Goal: Task Accomplishment & Management: Manage account settings

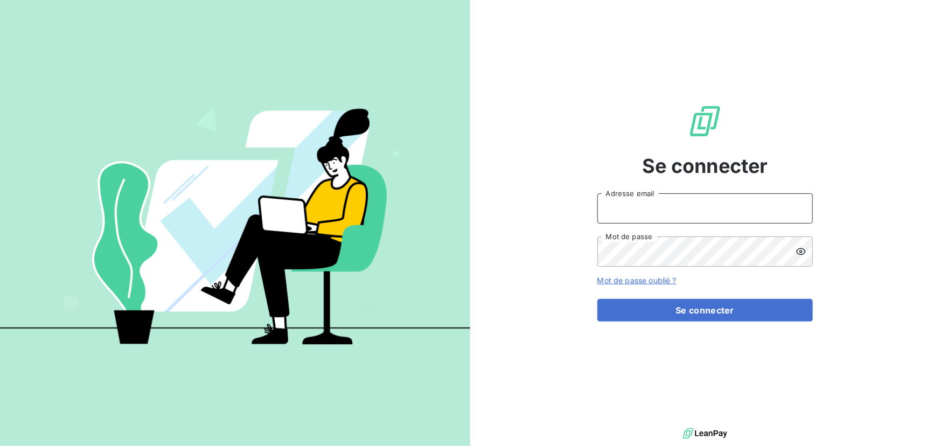
click at [697, 221] on input "Adresse email" at bounding box center [706, 208] width 216 height 30
click at [696, 220] on input "Adresse email" at bounding box center [706, 208] width 216 height 30
type input "[PERSON_NAME][EMAIL_ADDRESS][DOMAIN_NAME]"
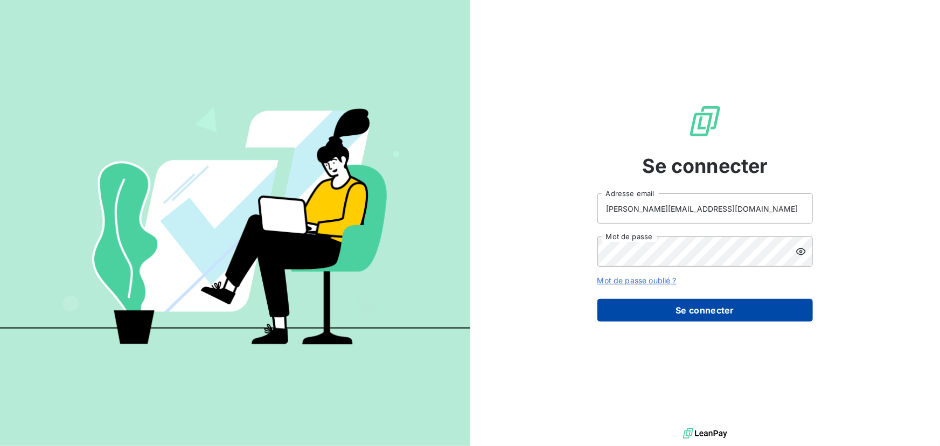
click at [705, 310] on button "Se connecter" at bounding box center [706, 310] width 216 height 23
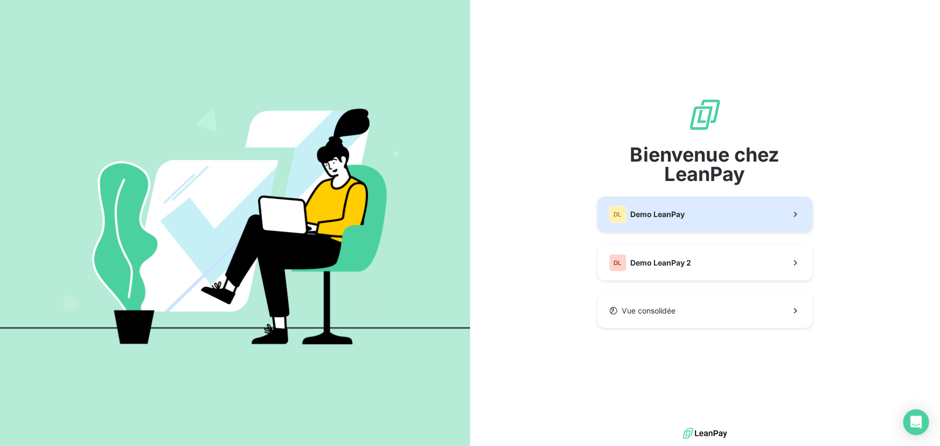
click at [706, 201] on button "DL Demo LeanPay" at bounding box center [706, 215] width 216 height 36
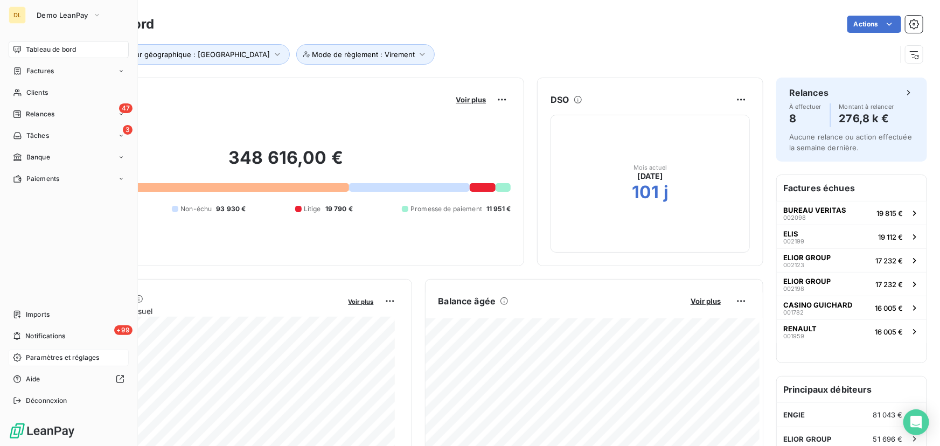
click at [40, 353] on span "Paramètres et réglages" at bounding box center [62, 358] width 73 height 10
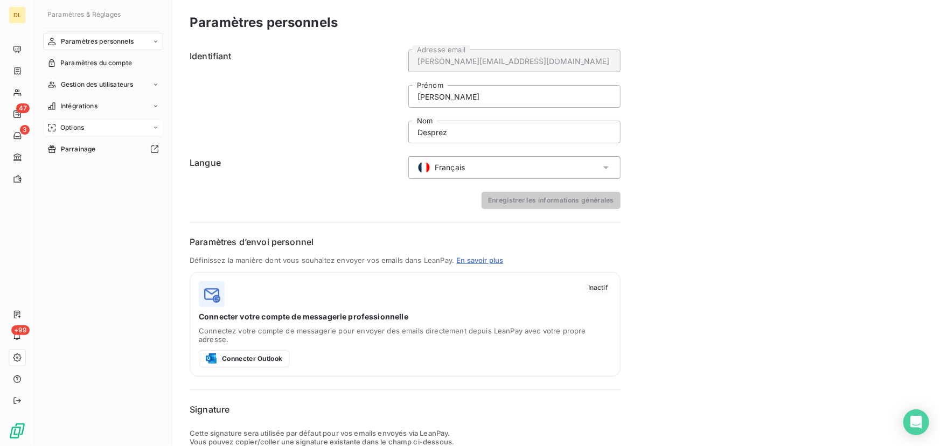
click at [113, 124] on div "Options" at bounding box center [103, 127] width 120 height 17
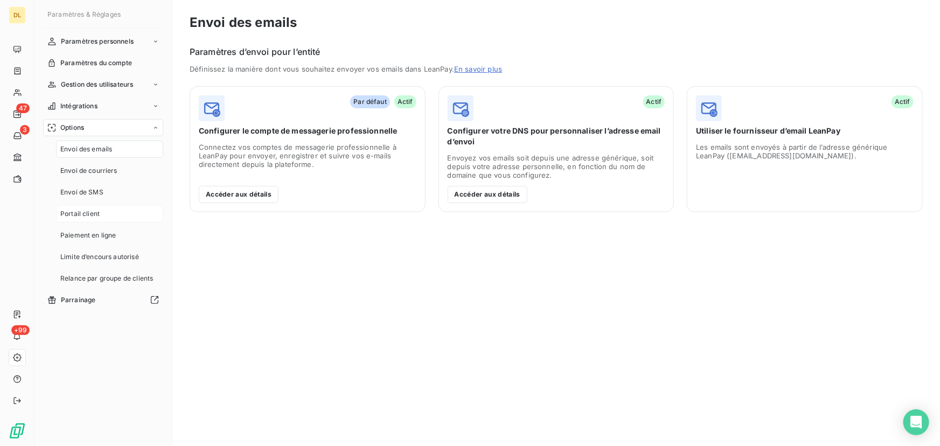
click at [102, 218] on div "Portail client" at bounding box center [109, 213] width 107 height 17
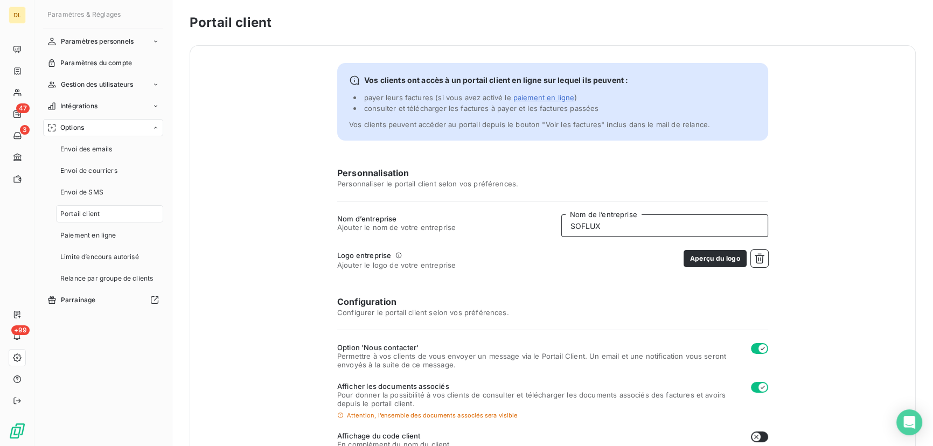
click at [628, 225] on input "SOFLUX" at bounding box center [664, 225] width 207 height 23
type input "G"
type input "FIGECAL"
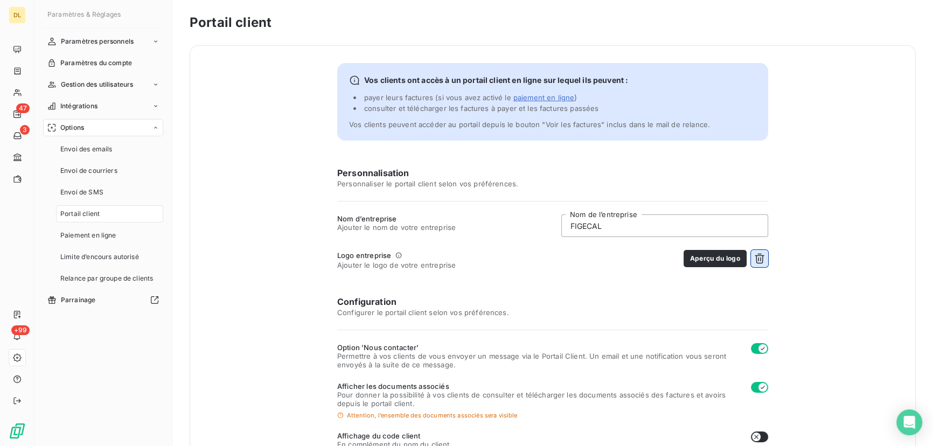
click at [758, 253] on icon "button" at bounding box center [759, 258] width 11 height 11
click at [754, 258] on button "Choisir un fichier" at bounding box center [733, 258] width 69 height 17
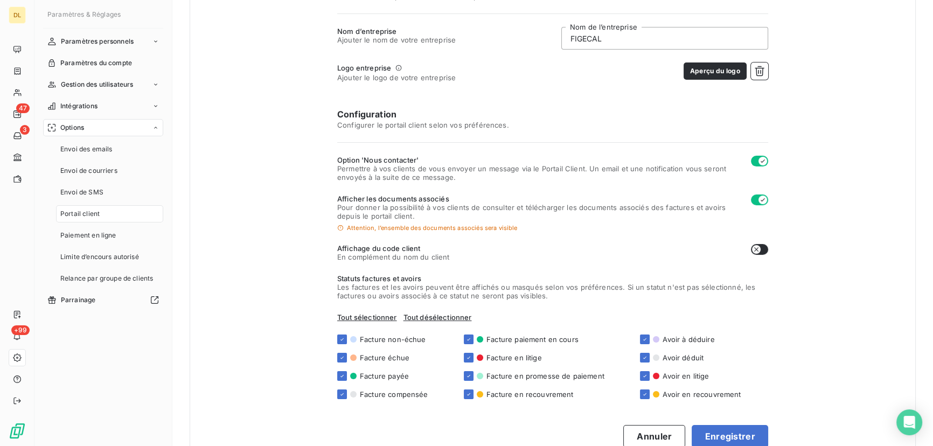
scroll to position [196, 0]
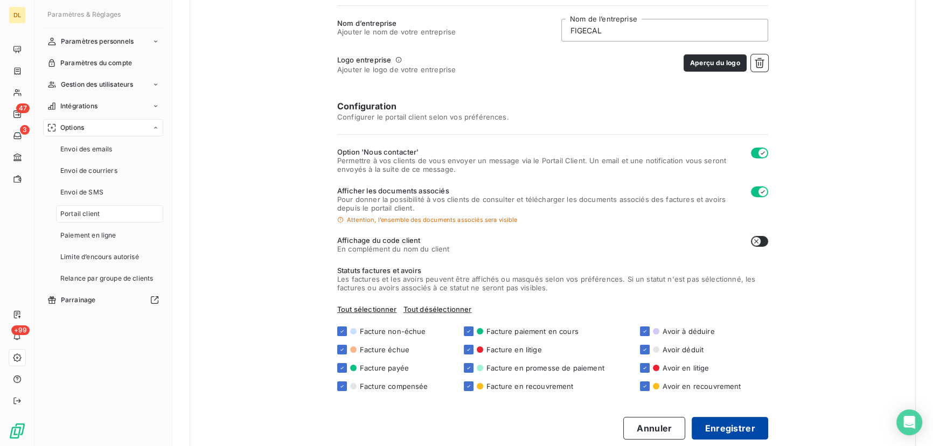
click at [706, 429] on button "Enregistrer" at bounding box center [730, 428] width 77 height 23
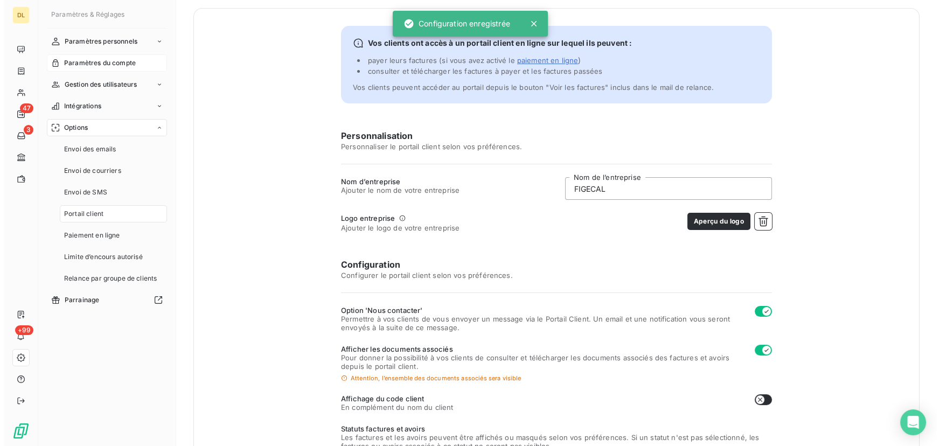
scroll to position [0, 0]
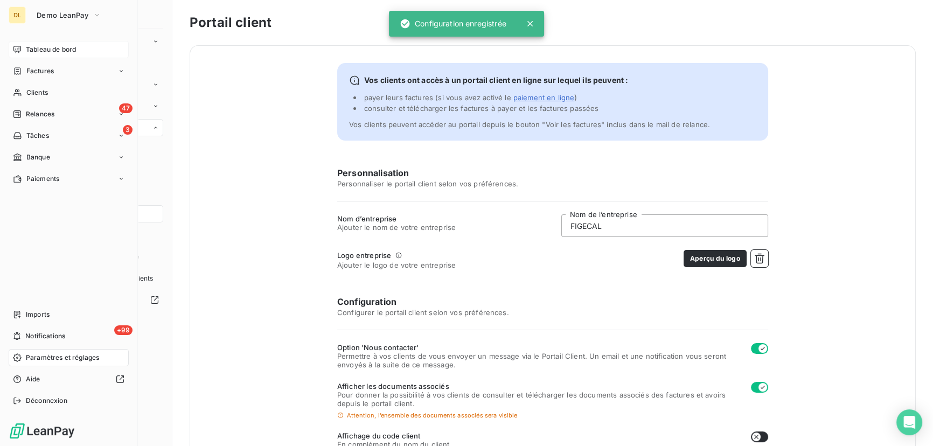
click at [31, 47] on span "Tableau de bord" at bounding box center [51, 50] width 50 height 10
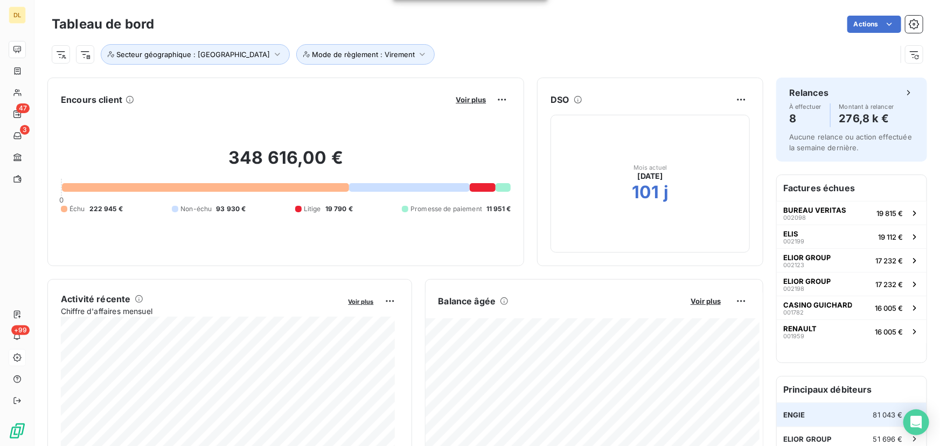
click at [851, 421] on div "ENGIE 81 043 €" at bounding box center [852, 415] width 150 height 24
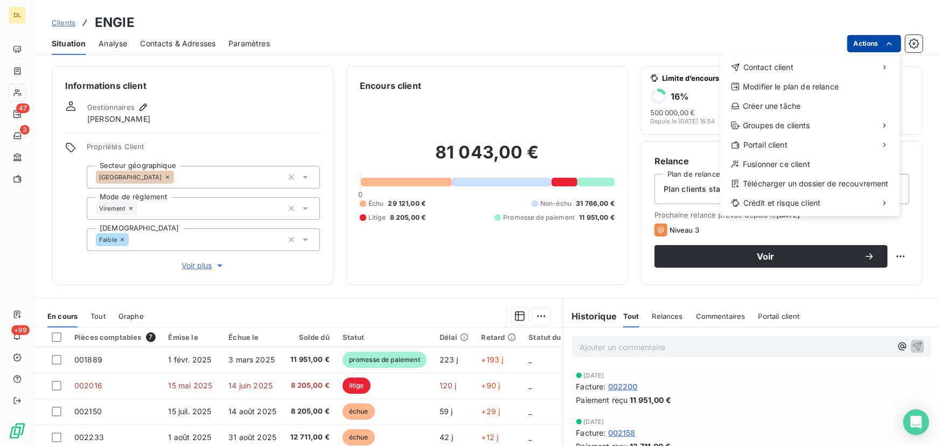
click at [855, 43] on html "DL 47 3 +99 Clients ENGIE Situation Analyse Contacts & Adresses Paramètres Acti…" at bounding box center [470, 223] width 940 height 446
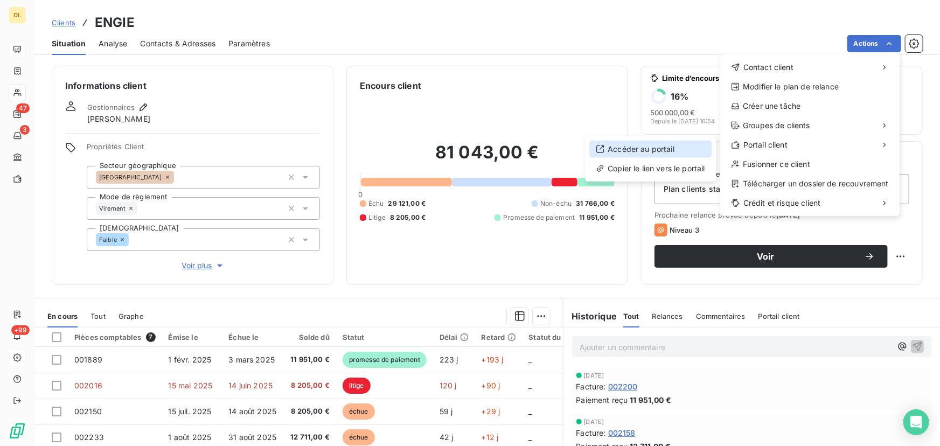
click at [619, 156] on div "Accéder au portail" at bounding box center [651, 149] width 122 height 17
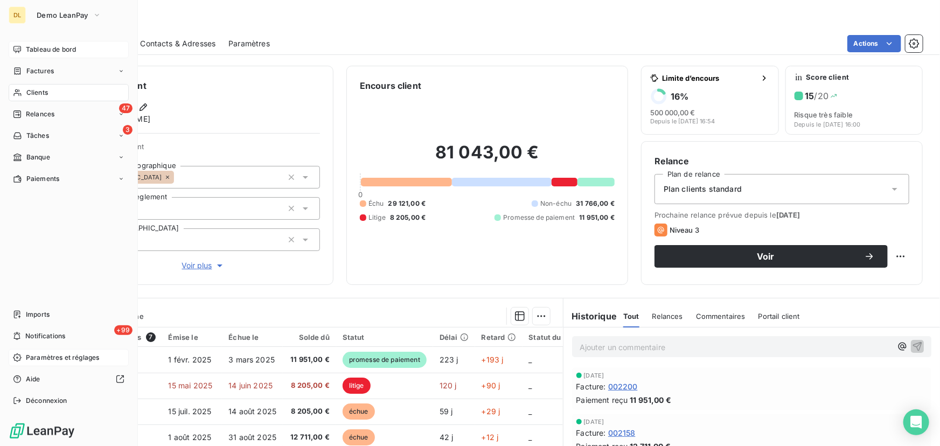
click at [19, 48] on icon at bounding box center [17, 49] width 9 height 9
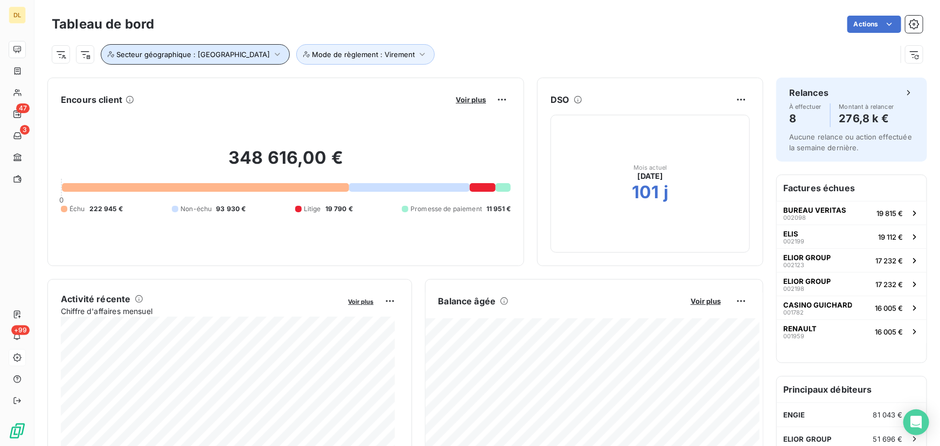
click at [245, 63] on button "Secteur géographique : Région Est" at bounding box center [195, 54] width 189 height 20
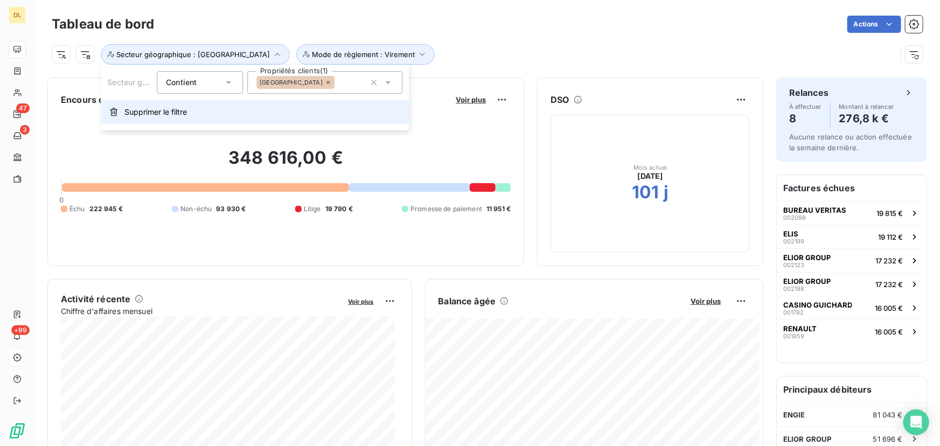
click at [206, 118] on button "Supprimer le filtre" at bounding box center [255, 112] width 308 height 24
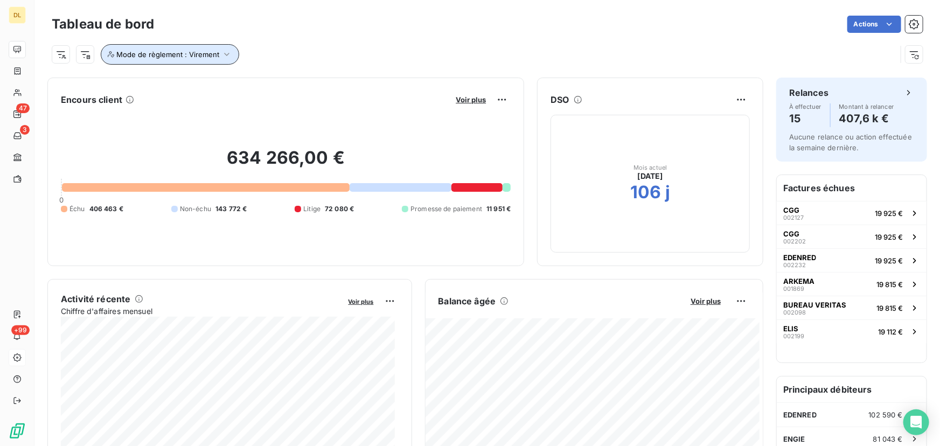
click at [209, 54] on span "Mode de règlement : Virement" at bounding box center [167, 54] width 103 height 9
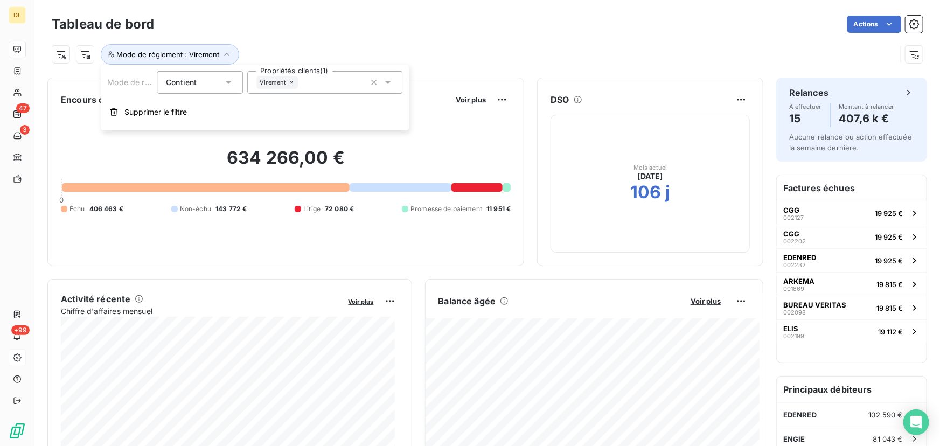
click at [221, 130] on div "Mode de règlement Contient is Propriétés clients (1) Virement Supprimer le filt…" at bounding box center [255, 98] width 308 height 66
click at [220, 124] on div "Mode de règlement Contient is Propriétés clients (1) Virement Supprimer le filt…" at bounding box center [255, 98] width 308 height 66
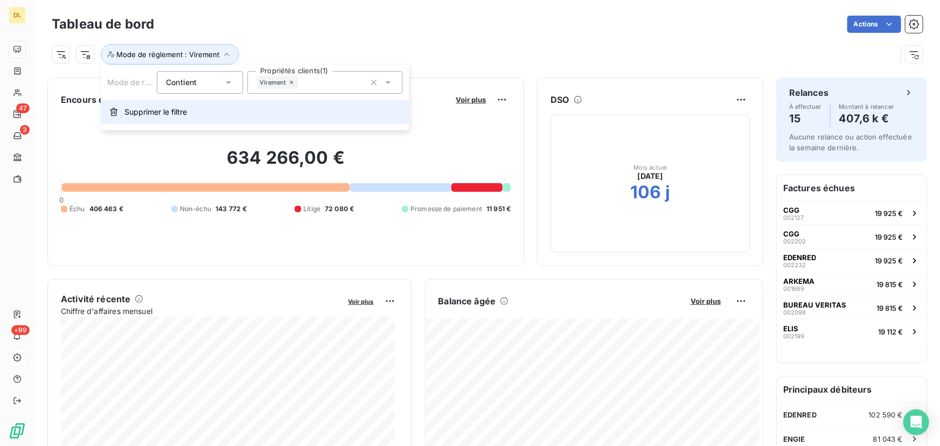
click at [220, 123] on button "Supprimer le filtre" at bounding box center [255, 112] width 308 height 24
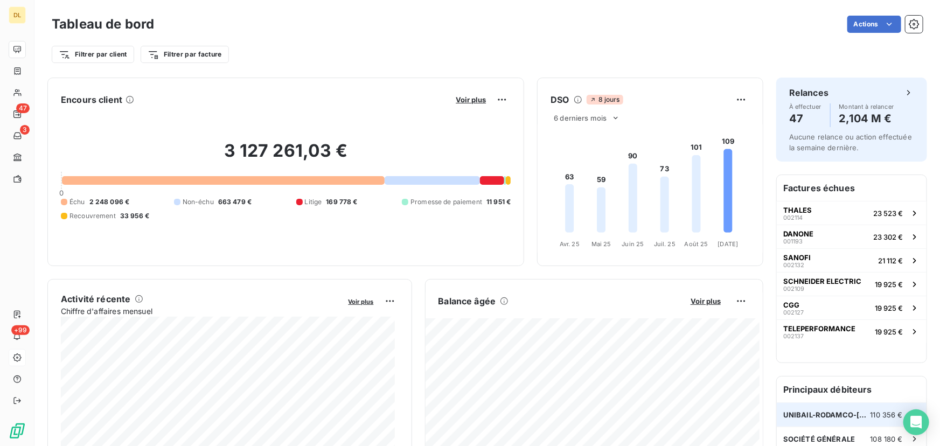
click at [835, 415] on span "UNIBAIL-RODAMCO-WESTFIELD" at bounding box center [826, 415] width 87 height 9
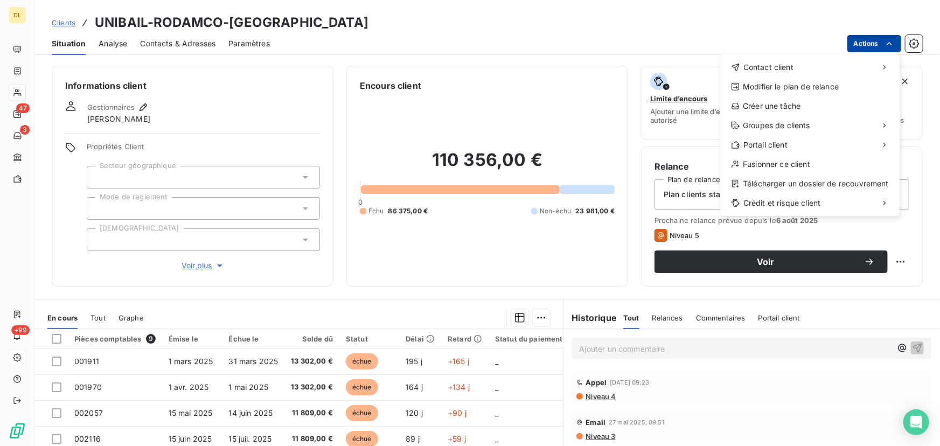
click at [880, 42] on html "DL 47 3 +99 Clients UNIBAIL-RODAMCO-WESTFIELD Situation Analyse Contacts & Adre…" at bounding box center [470, 223] width 940 height 446
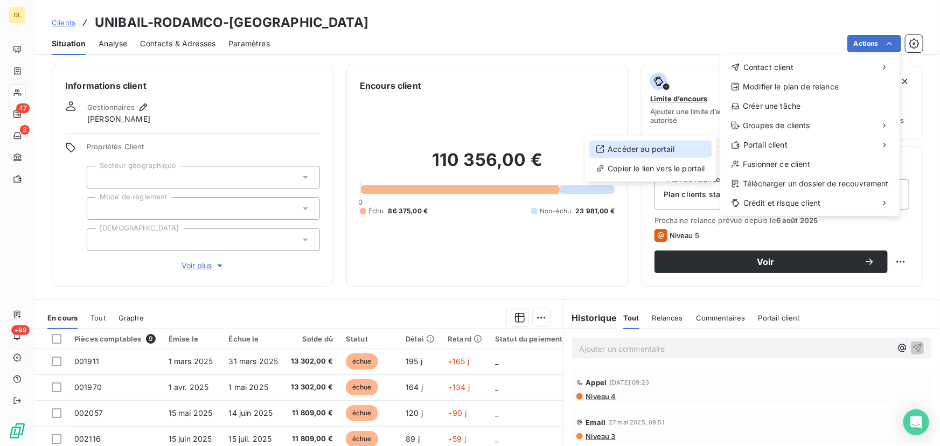
click at [663, 151] on div "Accéder au portail" at bounding box center [651, 149] width 122 height 17
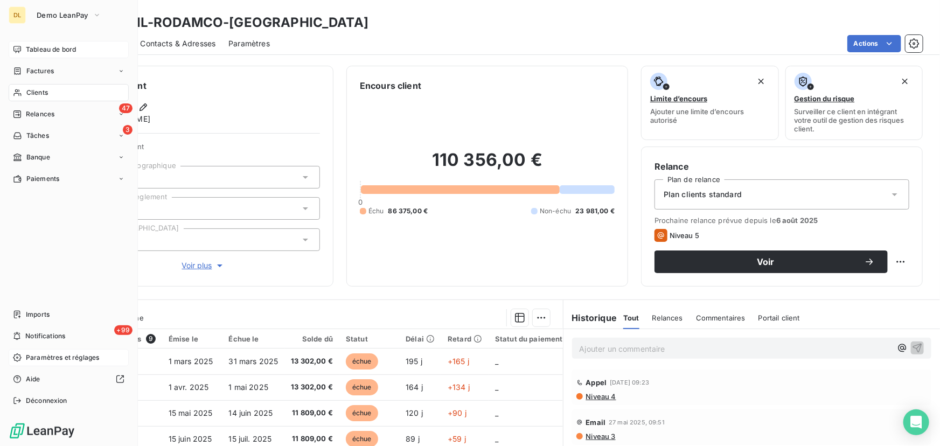
click at [20, 45] on icon at bounding box center [17, 49] width 9 height 9
